Goal: Information Seeking & Learning: Compare options

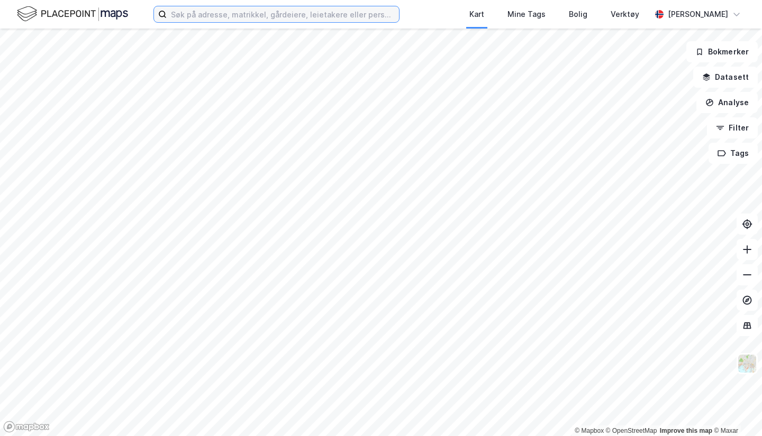
click at [260, 14] on input at bounding box center [283, 14] width 232 height 16
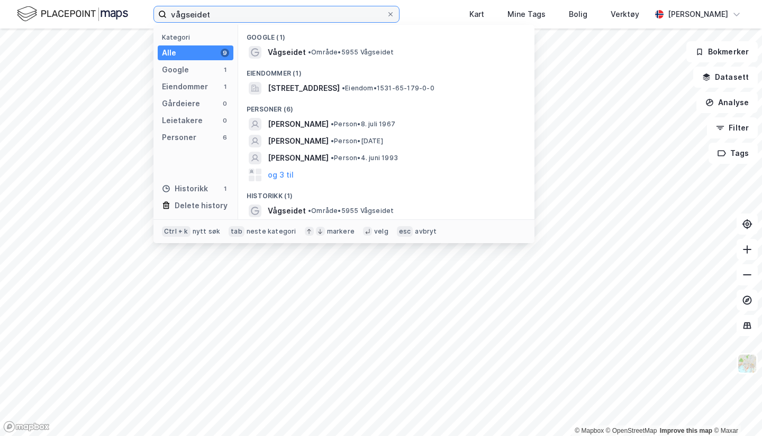
type input "vågseidet"
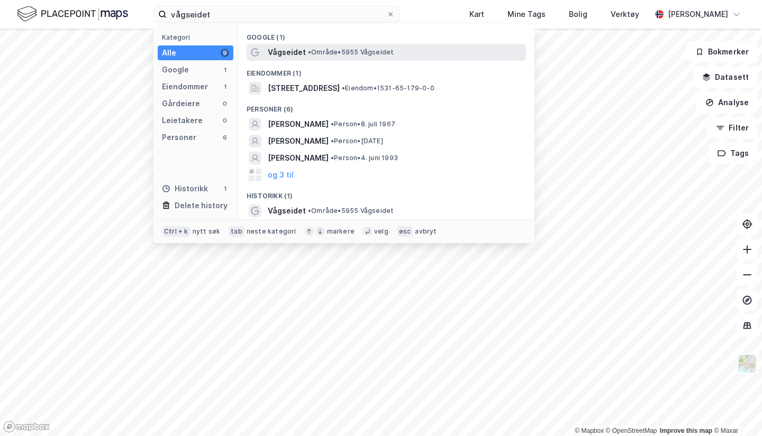
click at [325, 50] on span "• Område • 5955 Vågseidet" at bounding box center [351, 52] width 86 height 8
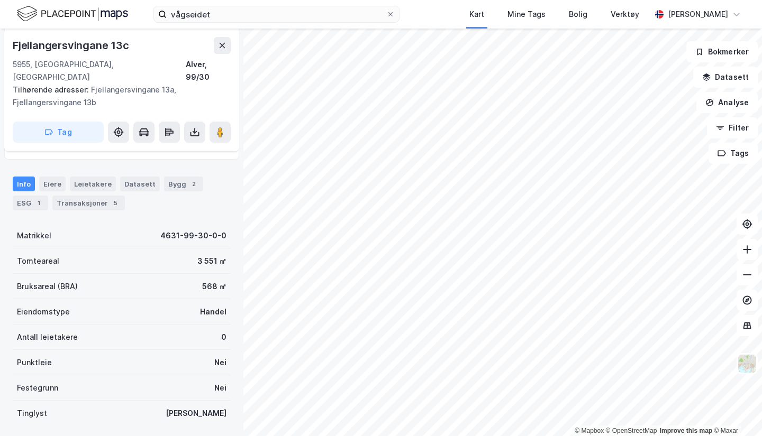
scroll to position [53, 0]
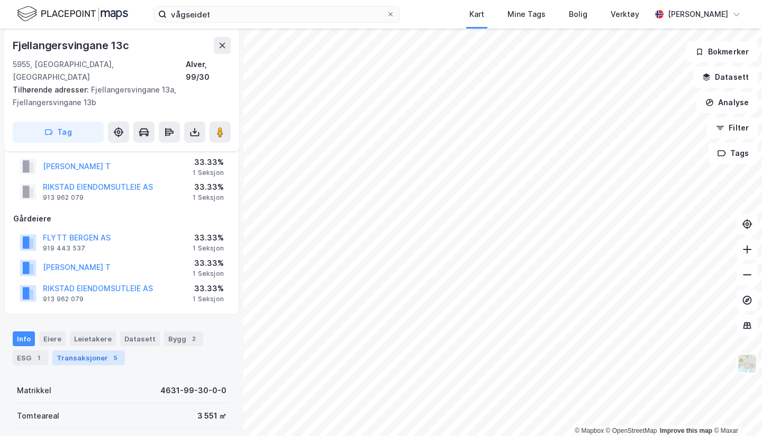
click at [69, 351] on div "Transaksjoner 5" at bounding box center [88, 358] width 72 height 15
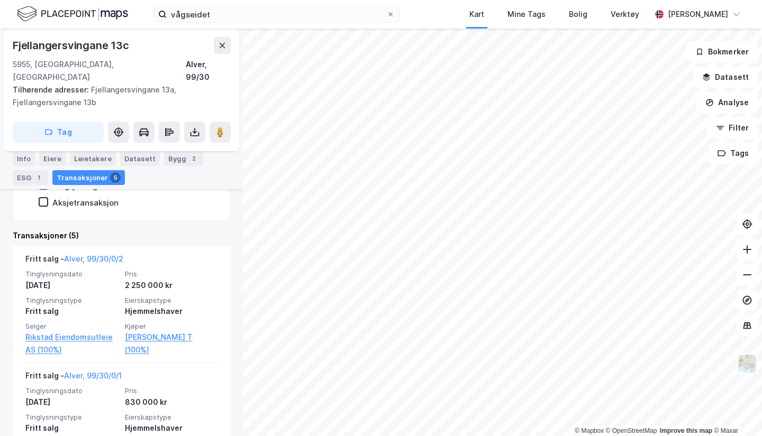
scroll to position [248, 0]
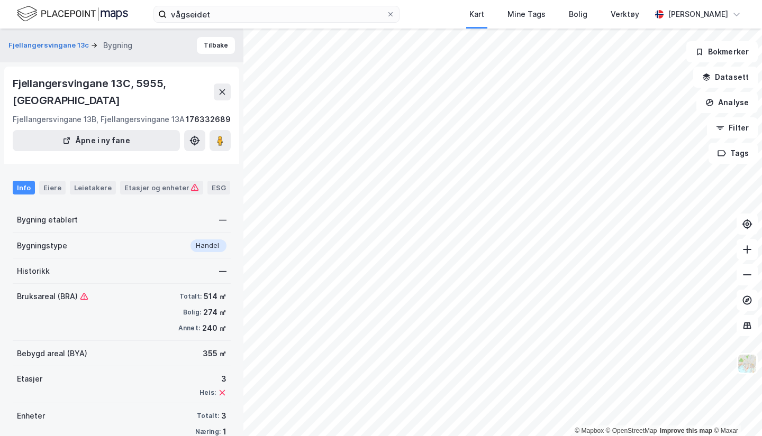
scroll to position [36, 0]
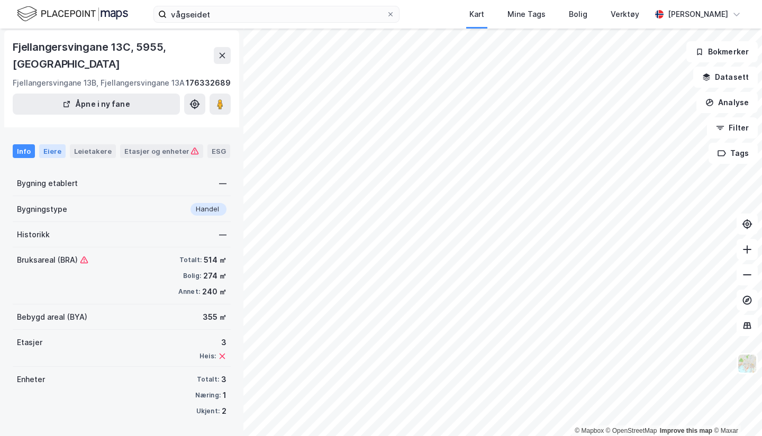
click at [50, 154] on div "Eiere" at bounding box center [52, 151] width 26 height 14
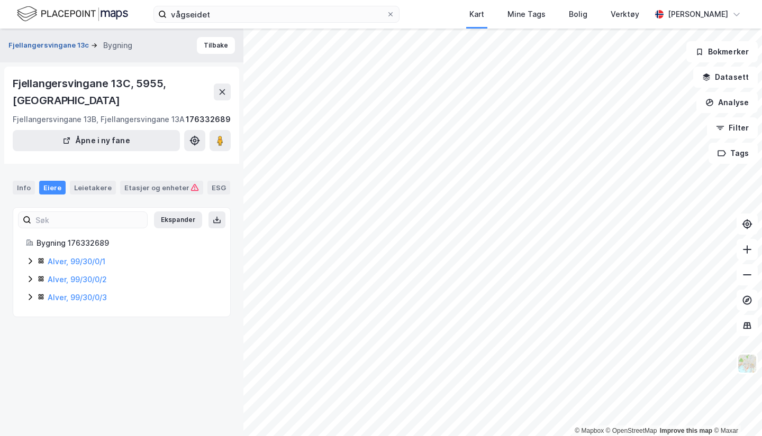
click at [51, 46] on button "Fjellangersvingane 13c" at bounding box center [49, 45] width 83 height 11
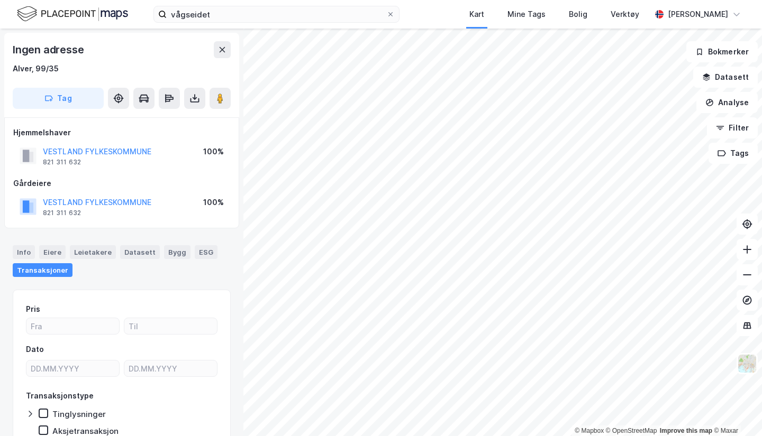
scroll to position [2, 0]
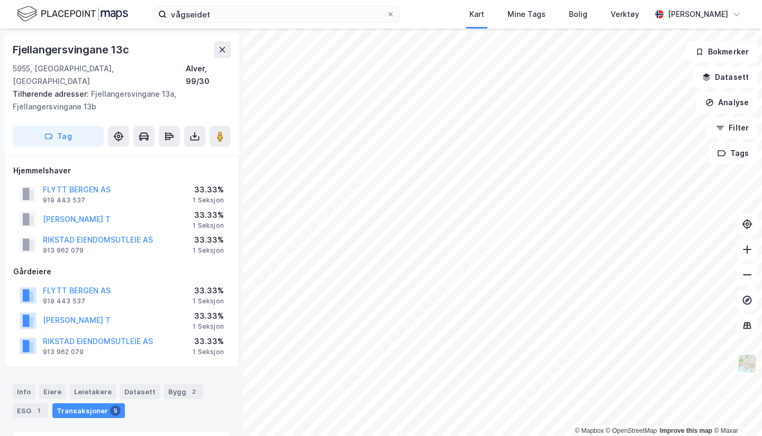
scroll to position [2, 0]
